Goal: Information Seeking & Learning: Find specific fact

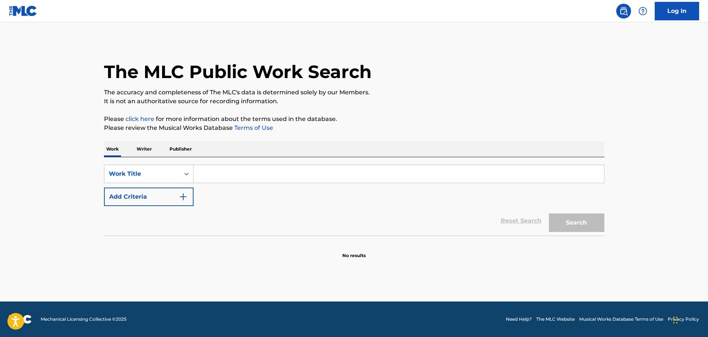
click at [316, 176] on input "Search Form" at bounding box center [399, 174] width 411 height 18
click at [315, 176] on input "Search Form" at bounding box center [399, 174] width 411 height 18
paste input "Stand Up (The Next Step Theme)"
click at [566, 222] on button "Search" at bounding box center [577, 223] width 56 height 19
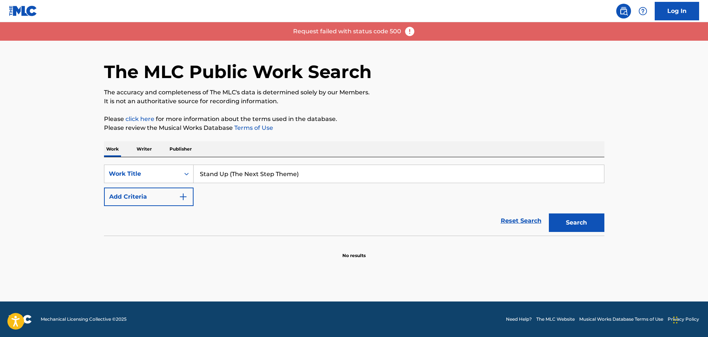
drag, startPoint x: 303, startPoint y: 173, endPoint x: 228, endPoint y: 174, distance: 74.8
click at [228, 174] on input "Stand Up (The Next Step Theme)" at bounding box center [399, 174] width 411 height 18
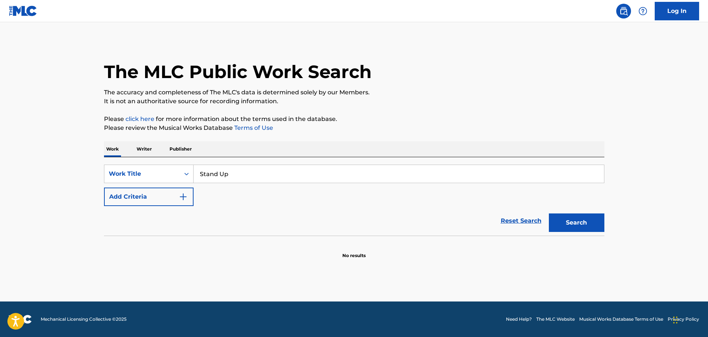
type input "Stand Up"
click at [171, 197] on button "Add Criteria" at bounding box center [149, 197] width 90 height 19
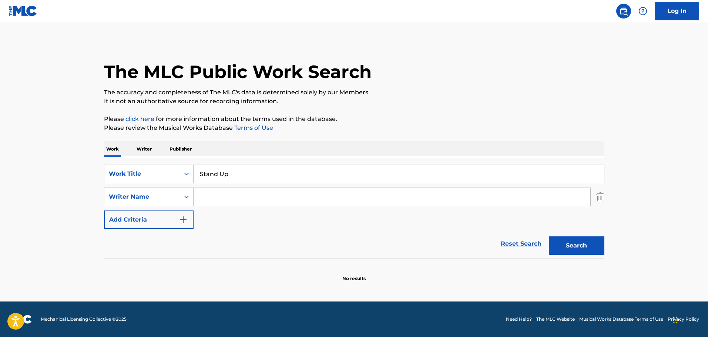
click at [281, 208] on div "SearchWithCriteria0b760566-27f4-4dda-bfb5-59f7ec9cb5f9 Work Title Stand Up Sear…" at bounding box center [354, 197] width 501 height 64
click at [276, 202] on input "Search Form" at bounding box center [392, 197] width 397 height 18
paste input "[PERSON_NAME]"
click at [249, 197] on input "[PERSON_NAME]" at bounding box center [392, 197] width 397 height 18
click at [558, 244] on button "Search" at bounding box center [577, 246] width 56 height 19
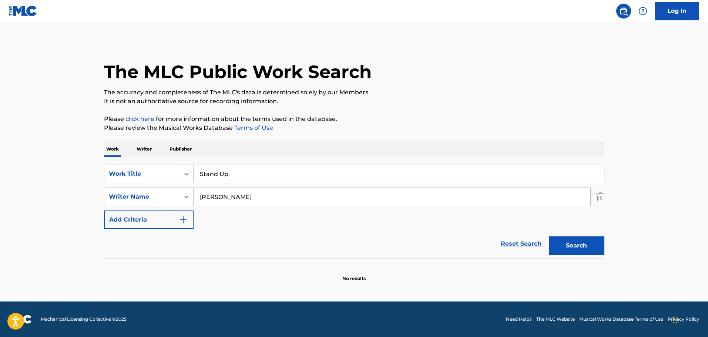
click at [243, 198] on input "[PERSON_NAME]" at bounding box center [392, 197] width 397 height 18
paste input "om Westin"
type input "[PERSON_NAME]"
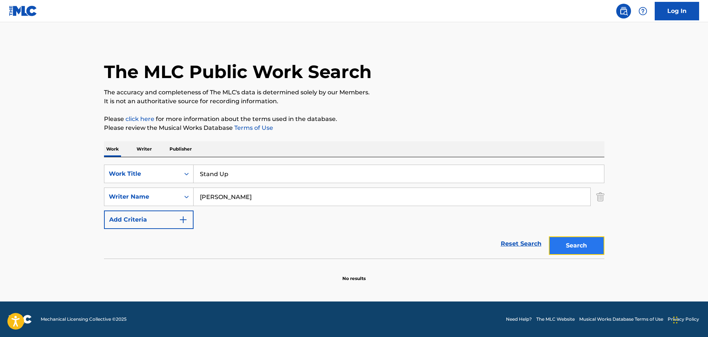
click at [563, 245] on button "Search" at bounding box center [577, 246] width 56 height 19
